Goal: Task Accomplishment & Management: Manage account settings

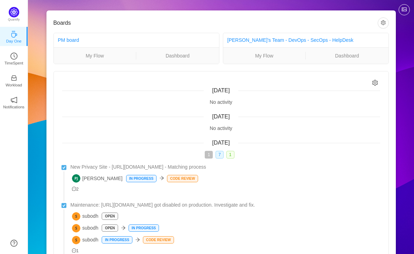
scroll to position [135, 0]
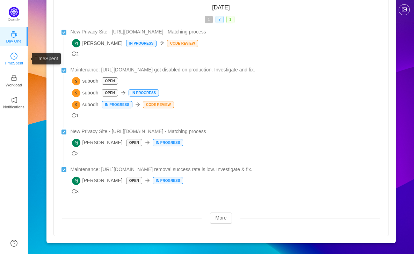
click at [12, 59] on icon "icon: clock-circle" at bounding box center [13, 56] width 7 height 7
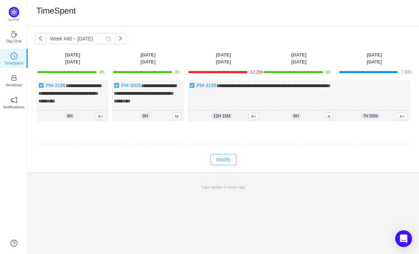
click at [228, 158] on button "Modify" at bounding box center [222, 159] width 25 height 11
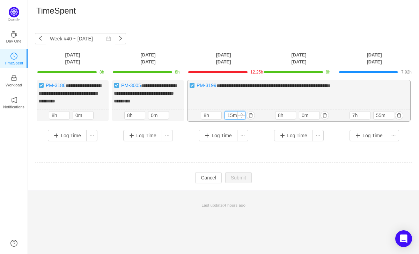
click at [232, 114] on input "15m" at bounding box center [235, 116] width 20 height 8
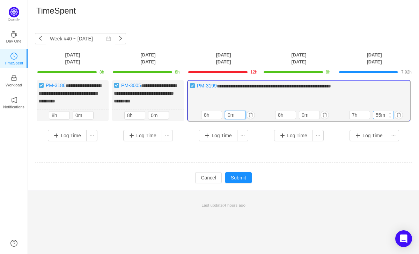
type input "0m"
drag, startPoint x: 381, startPoint y: 113, endPoint x: 381, endPoint y: 120, distance: 6.6
click at [381, 113] on input "55m" at bounding box center [383, 115] width 20 height 8
type input "0m"
click at [355, 113] on input "7h" at bounding box center [359, 115] width 20 height 8
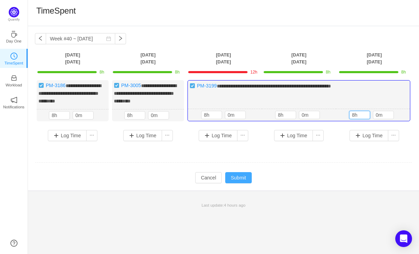
type input "8h"
click at [239, 178] on button "Submit" at bounding box center [238, 177] width 27 height 11
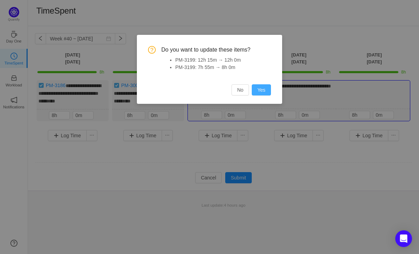
click at [259, 90] on button "Yes" at bounding box center [261, 89] width 19 height 11
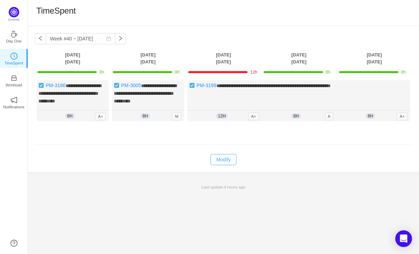
click at [224, 158] on button "Modify" at bounding box center [222, 159] width 25 height 11
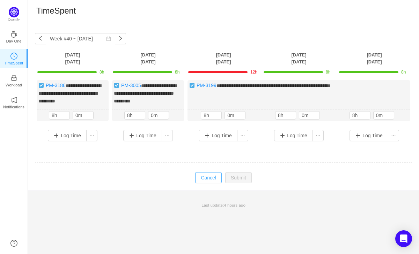
click at [206, 176] on button "Cancel" at bounding box center [208, 177] width 27 height 11
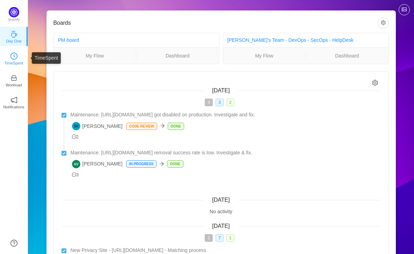
click at [10, 61] on p "TimeSpent" at bounding box center [14, 63] width 19 height 6
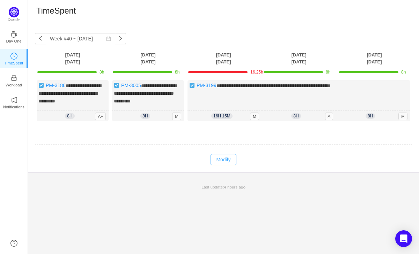
click at [226, 158] on button "Modify" at bounding box center [222, 159] width 25 height 11
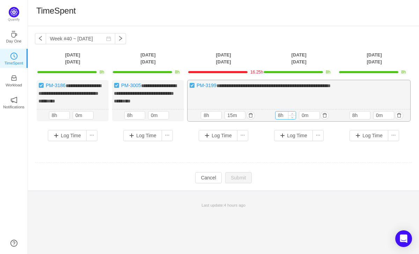
click at [280, 114] on input "8h" at bounding box center [285, 116] width 20 height 8
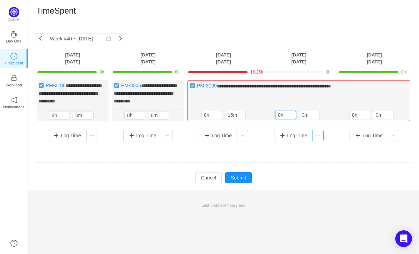
type input "0h"
click at [318, 136] on button "button" at bounding box center [317, 135] width 11 height 11
click at [307, 161] on li "Log Time Off" at bounding box center [300, 159] width 43 height 11
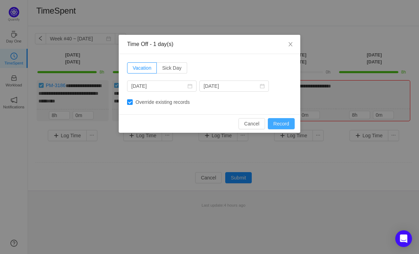
click at [279, 124] on button "Record" at bounding box center [281, 123] width 27 height 11
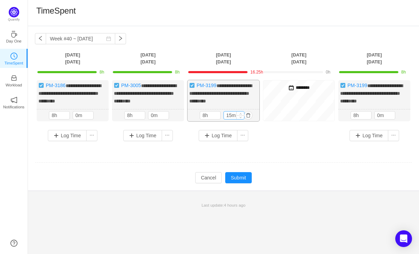
click at [231, 119] on input "15m" at bounding box center [234, 116] width 20 height 8
type input "0m"
click at [261, 145] on div "**********" at bounding box center [223, 113] width 377 height 67
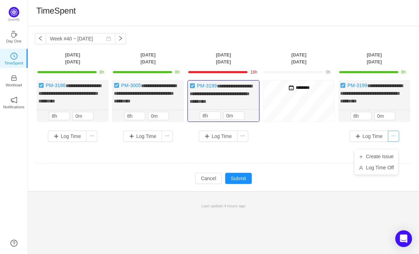
click at [391, 142] on button "button" at bounding box center [393, 136] width 11 height 11
click at [361, 120] on input "8h" at bounding box center [361, 116] width 20 height 8
click at [399, 120] on button "button" at bounding box center [399, 116] width 8 height 8
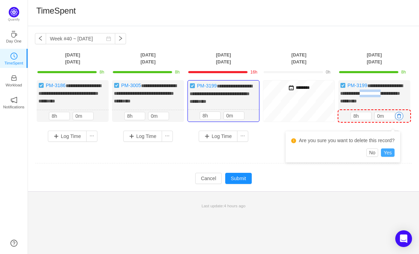
click at [394, 152] on button "Yes" at bounding box center [388, 153] width 14 height 8
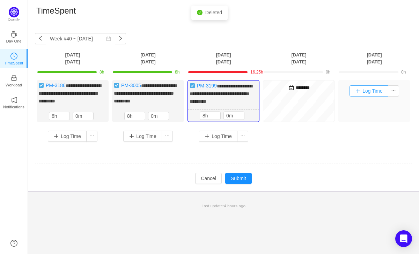
click at [375, 93] on button "Log Time" at bounding box center [368, 91] width 39 height 11
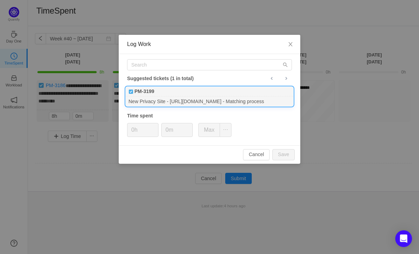
click at [154, 93] on b "PM-3199" at bounding box center [144, 91] width 20 height 7
click at [134, 132] on input "0h" at bounding box center [142, 130] width 31 height 13
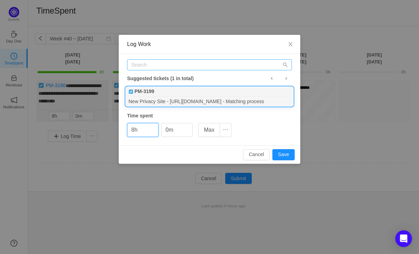
type input "8h"
click at [204, 63] on input "text" at bounding box center [209, 64] width 165 height 11
paste input "PM-3204"
type input "PM-3204"
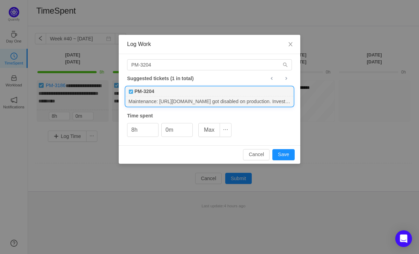
click at [179, 98] on div "Maintenance: [URL][DOMAIN_NAME] got disabled on production. Investigate and fix." at bounding box center [210, 101] width 168 height 9
click at [286, 154] on button "Save" at bounding box center [283, 154] width 22 height 11
type input "0h"
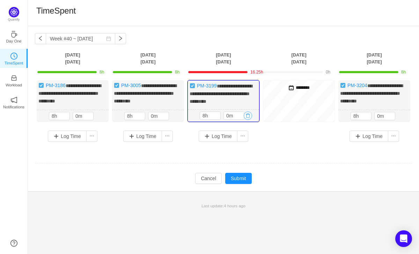
click at [248, 120] on button "button" at bounding box center [248, 116] width 8 height 8
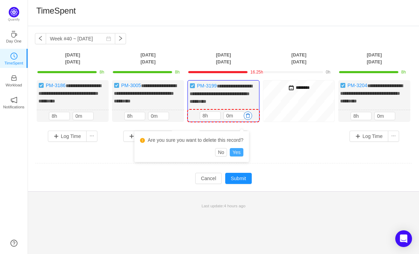
click at [237, 149] on button "Yes" at bounding box center [237, 152] width 14 height 8
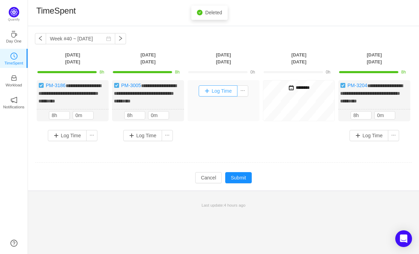
click at [222, 94] on button "Log Time" at bounding box center [218, 91] width 39 height 11
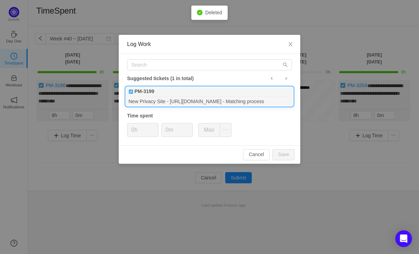
click at [168, 96] on div "PM-3199" at bounding box center [210, 92] width 168 height 10
click at [136, 131] on input "0h" at bounding box center [142, 130] width 31 height 13
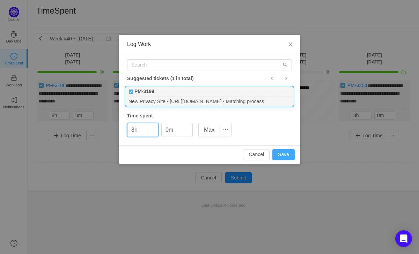
click at [284, 154] on button "Save" at bounding box center [283, 154] width 22 height 11
type input "0h"
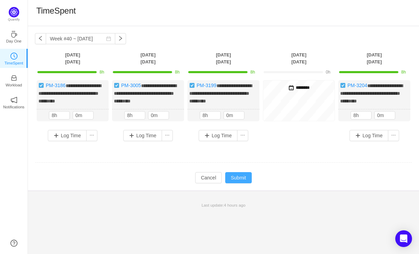
click at [238, 184] on button "Submit" at bounding box center [238, 177] width 27 height 11
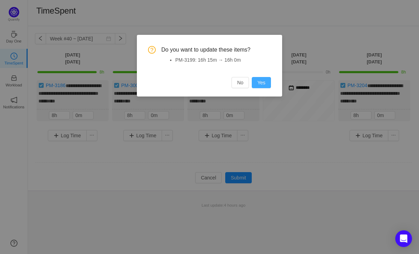
click at [263, 82] on button "Yes" at bounding box center [261, 82] width 19 height 11
